Goal: Find specific page/section: Find specific page/section

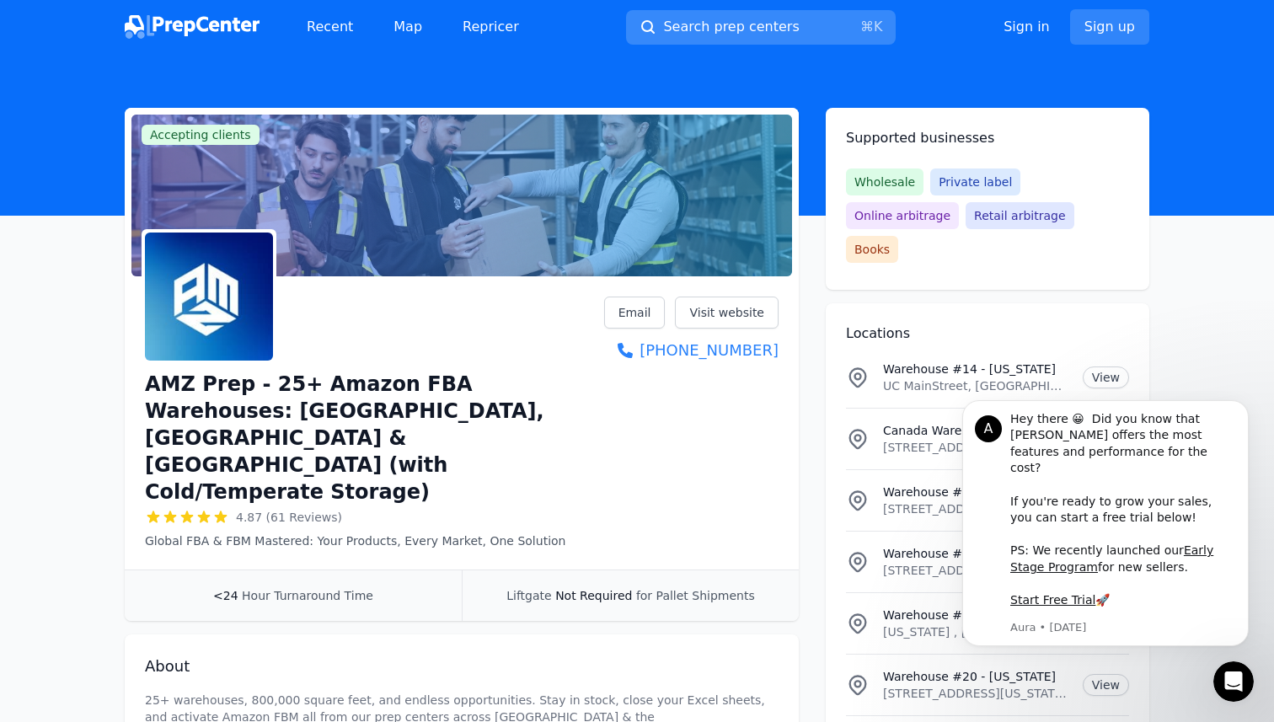
click at [706, 29] on span "Search prep centers" at bounding box center [731, 27] width 136 height 20
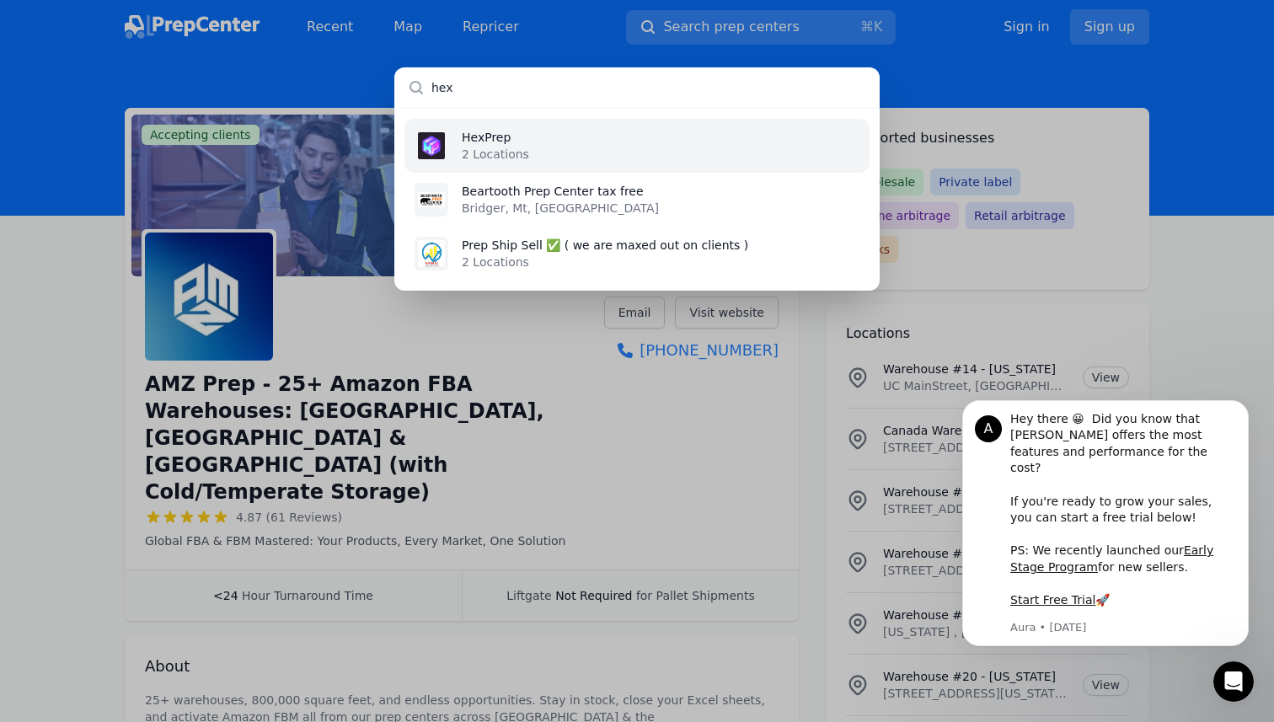
type input "hex"
click at [569, 147] on li "HexPrep 2 Locations" at bounding box center [636, 146] width 465 height 54
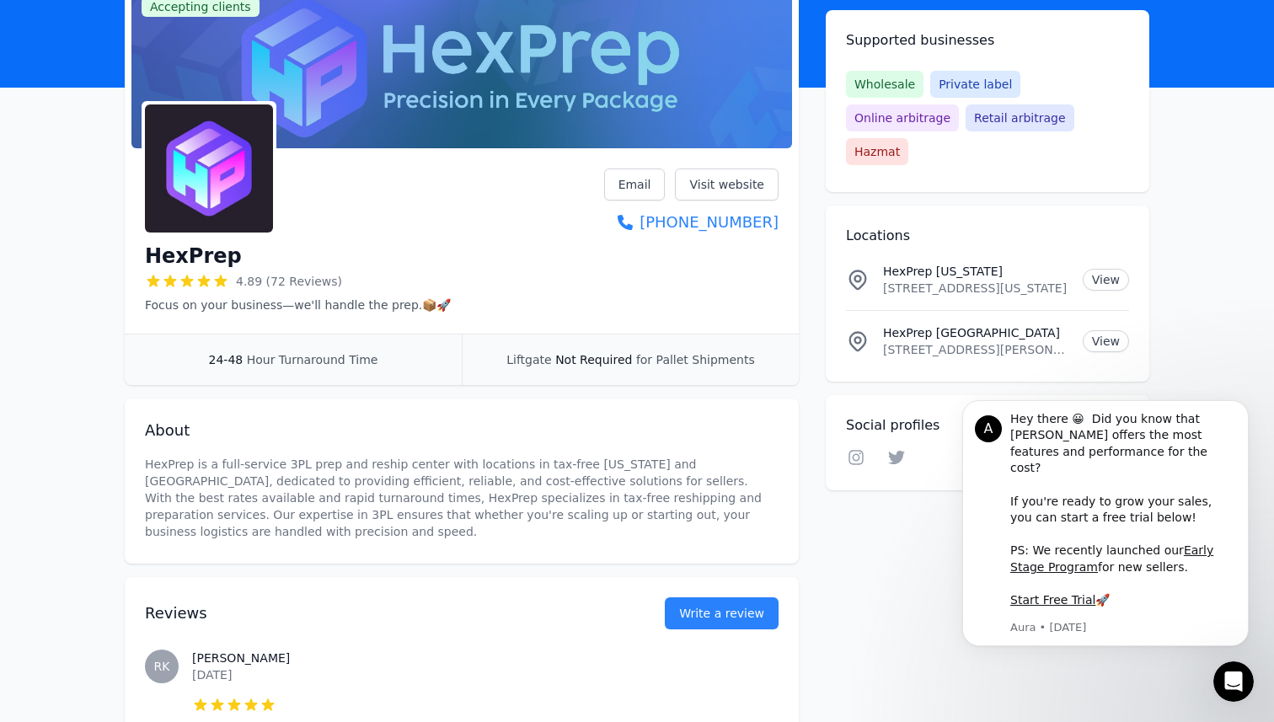
scroll to position [153, 0]
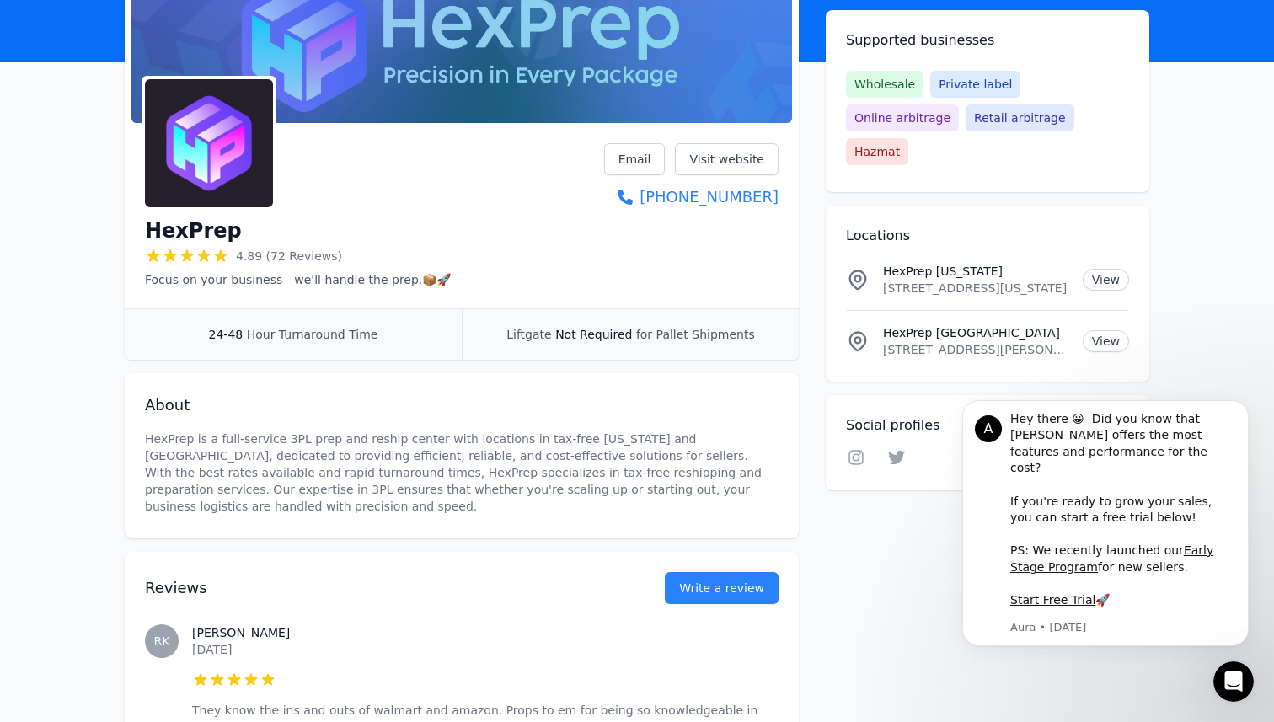
click at [222, 249] on icon at bounding box center [220, 256] width 17 height 17
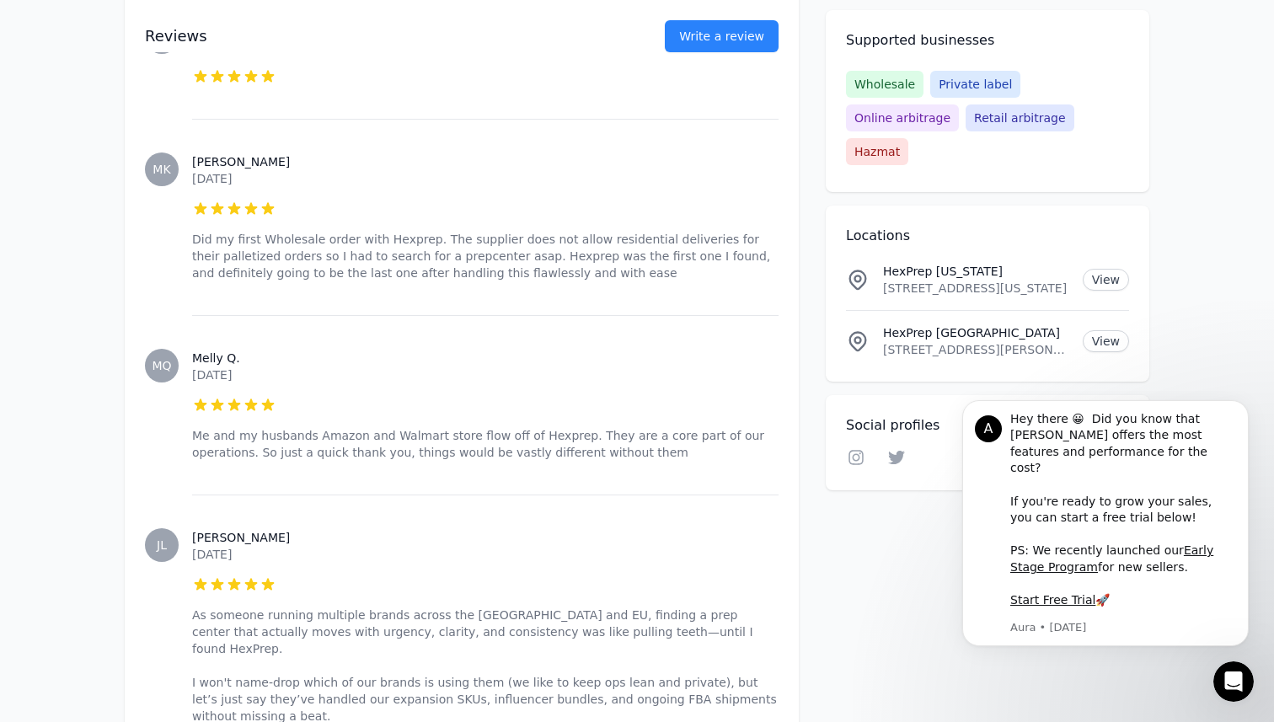
scroll to position [5869, 0]
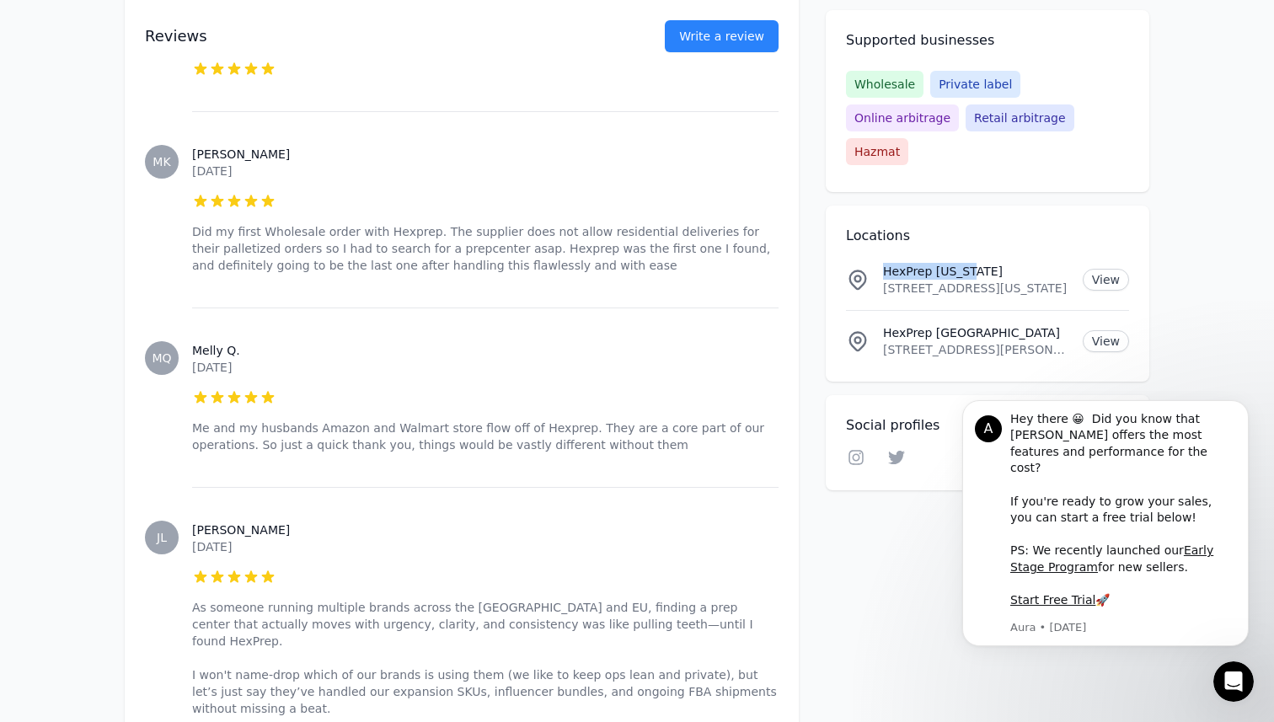
drag, startPoint x: 881, startPoint y: 237, endPoint x: 1045, endPoint y: 239, distance: 163.5
click at [1045, 263] on div "HexPrep [US_STATE] [STREET_ADDRESS][US_STATE] View" at bounding box center [987, 280] width 283 height 34
click at [976, 280] on p "[STREET_ADDRESS][US_STATE]" at bounding box center [976, 288] width 186 height 17
drag, startPoint x: 885, startPoint y: 254, endPoint x: 1063, endPoint y: 259, distance: 178.7
click at [1063, 280] on p "[STREET_ADDRESS][US_STATE]" at bounding box center [976, 288] width 186 height 17
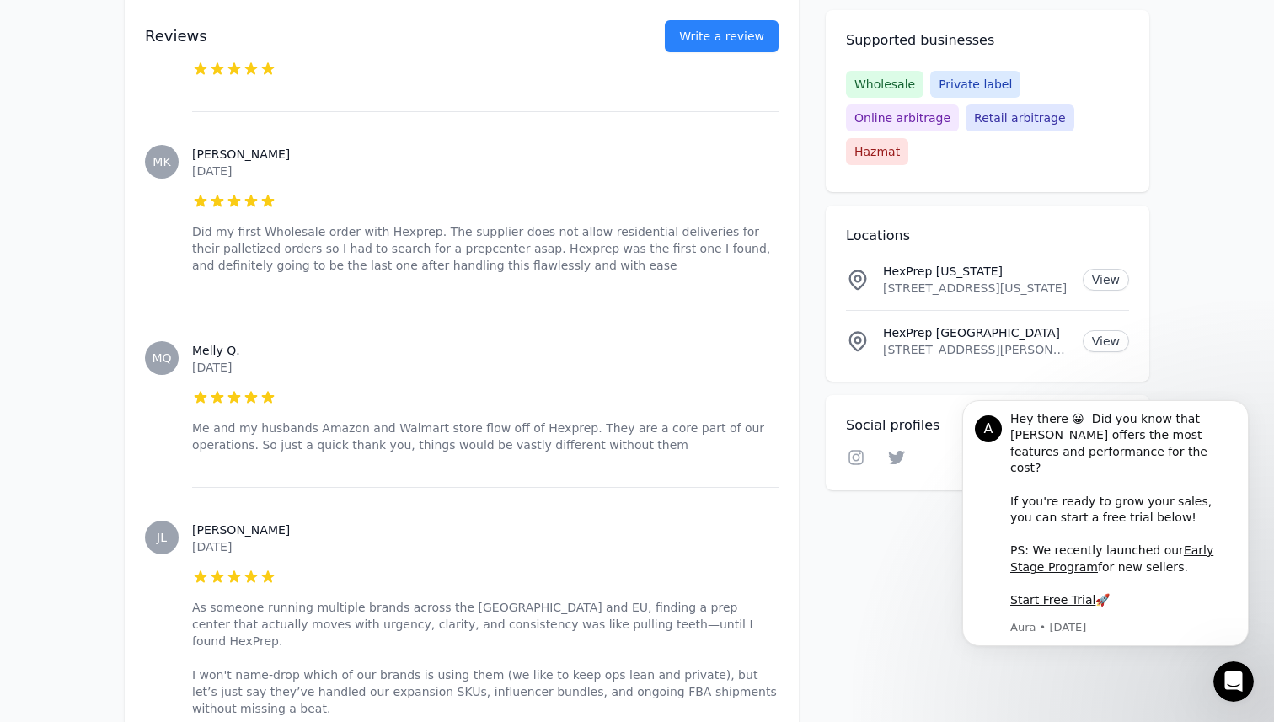
click at [1045, 280] on p "[STREET_ADDRESS][US_STATE]" at bounding box center [976, 288] width 186 height 17
drag, startPoint x: 1028, startPoint y: 256, endPoint x: 876, endPoint y: 249, distance: 151.8
click at [876, 263] on div "HexPrep [US_STATE] [STREET_ADDRESS][US_STATE] View" at bounding box center [987, 280] width 283 height 34
copy p "[STREET_ADDRESS],"
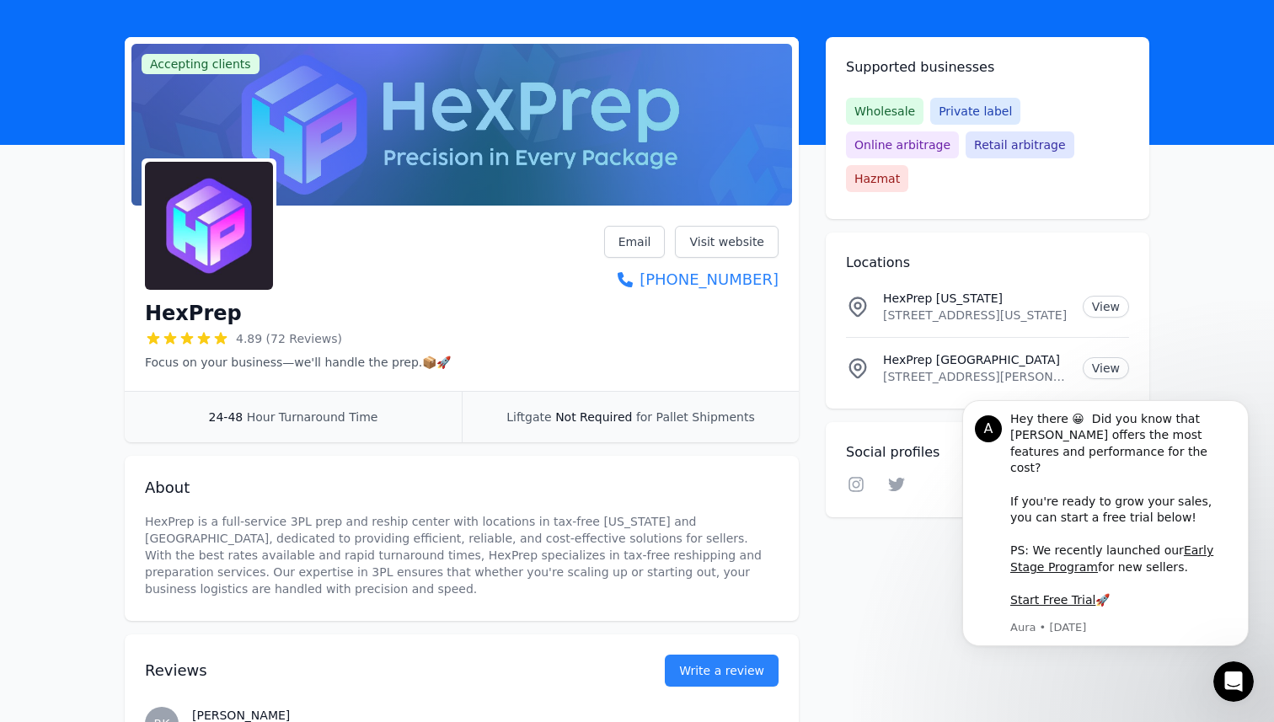
scroll to position [0, 0]
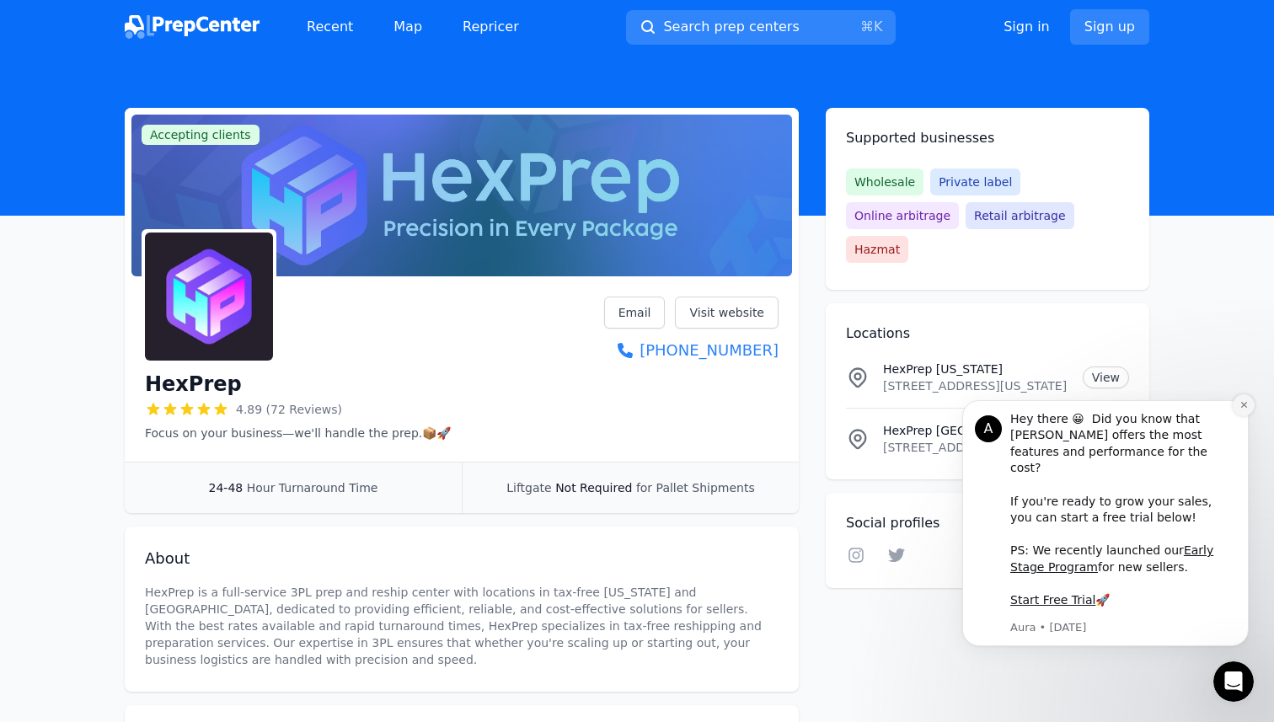
click at [1241, 409] on icon "Dismiss notification" at bounding box center [1243, 404] width 9 height 9
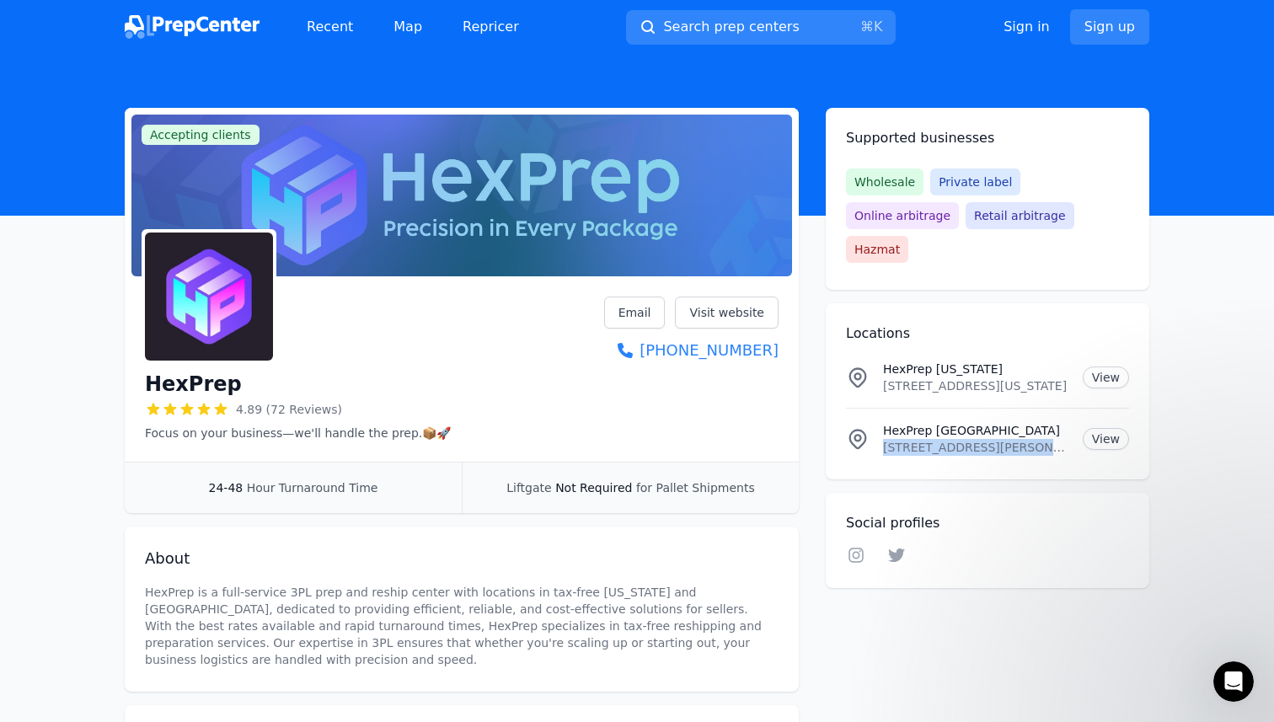
drag, startPoint x: 885, startPoint y: 411, endPoint x: 1025, endPoint y: 417, distance: 140.8
click at [1025, 439] on p "[STREET_ADDRESS][PERSON_NAME][US_STATE]" at bounding box center [976, 447] width 186 height 17
copy p "[STREET_ADDRESS][PERSON_NAME]"
